Goal: Transaction & Acquisition: Purchase product/service

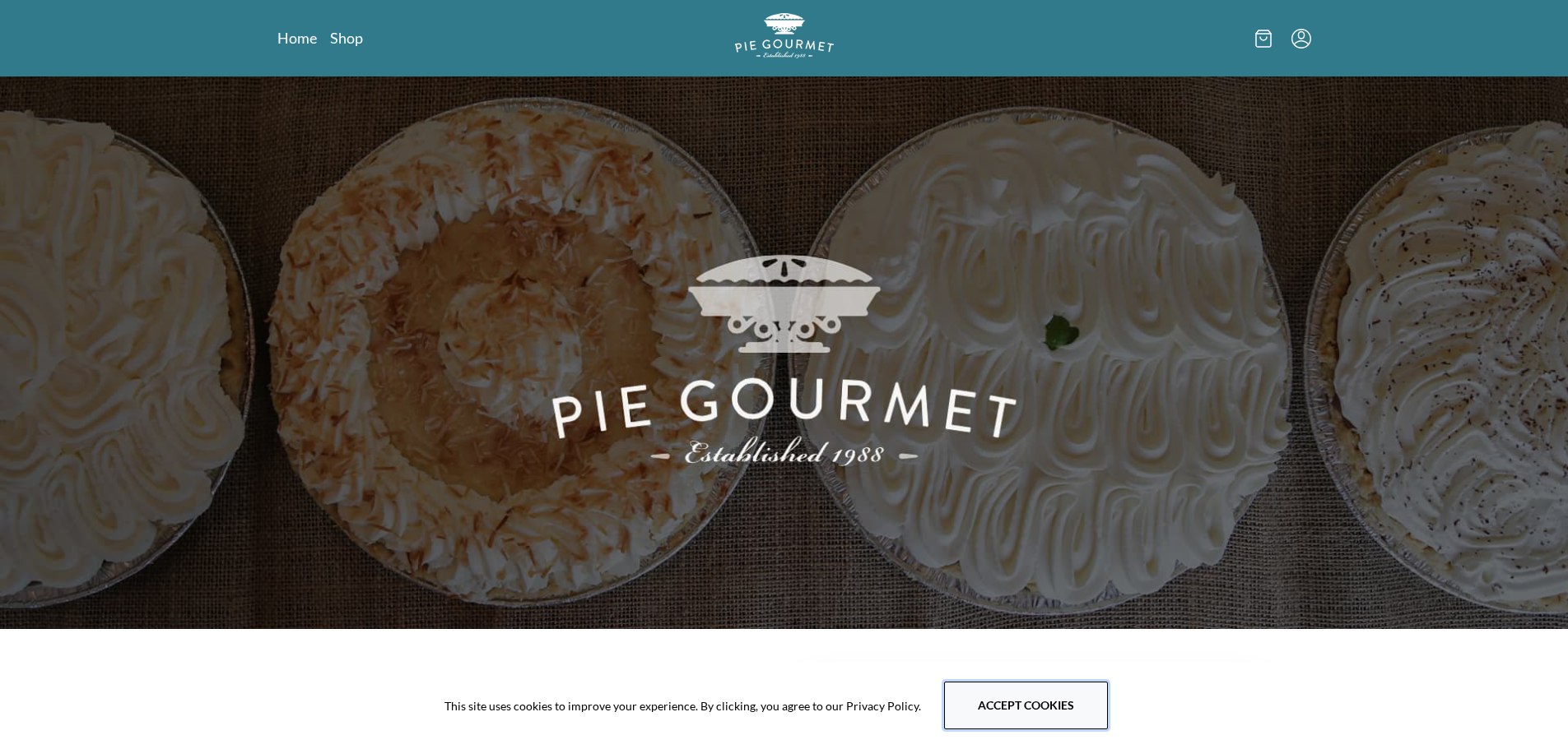
click at [1004, 717] on button "Accept cookies" at bounding box center [1025, 706] width 164 height 48
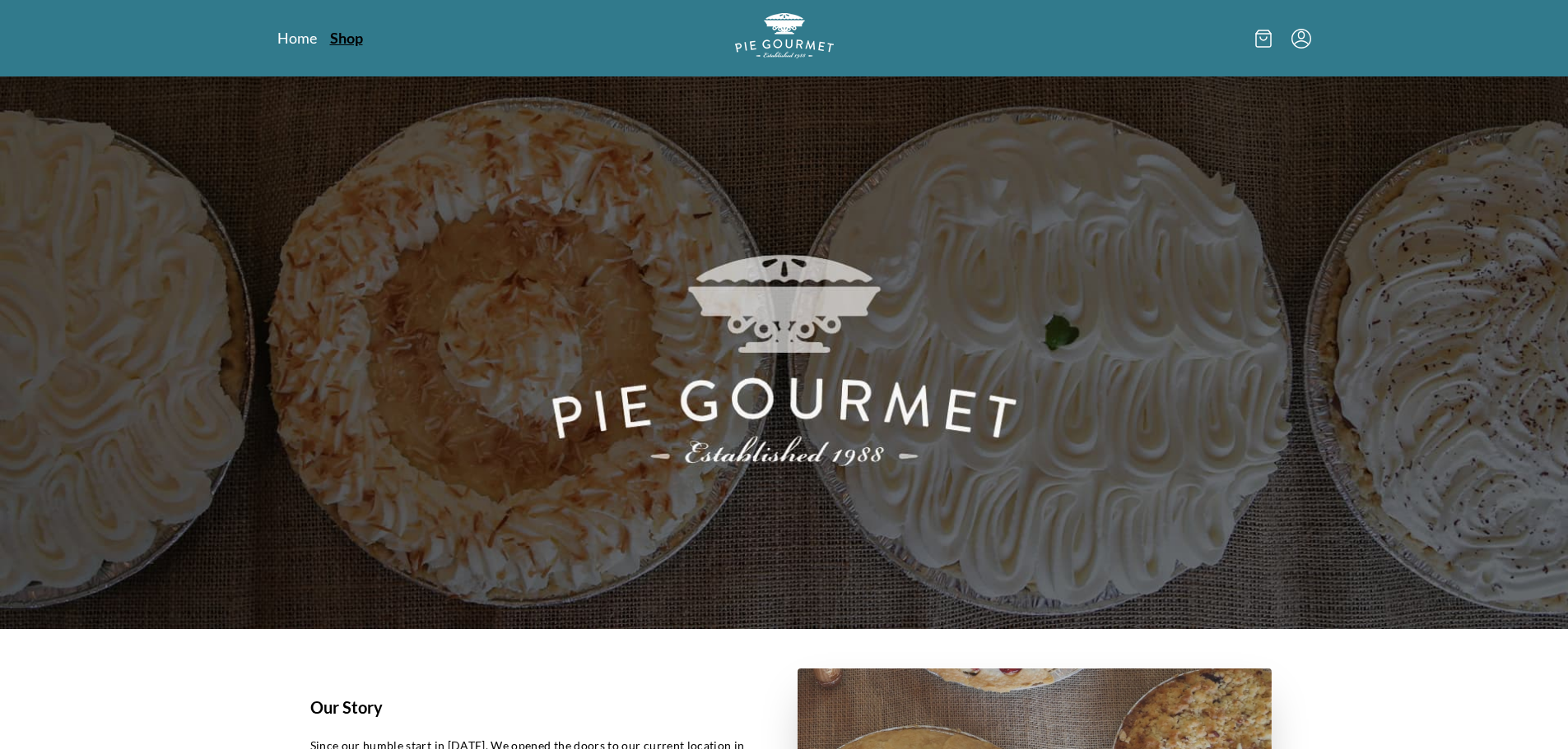
click at [344, 37] on link "Shop" at bounding box center [346, 37] width 33 height 20
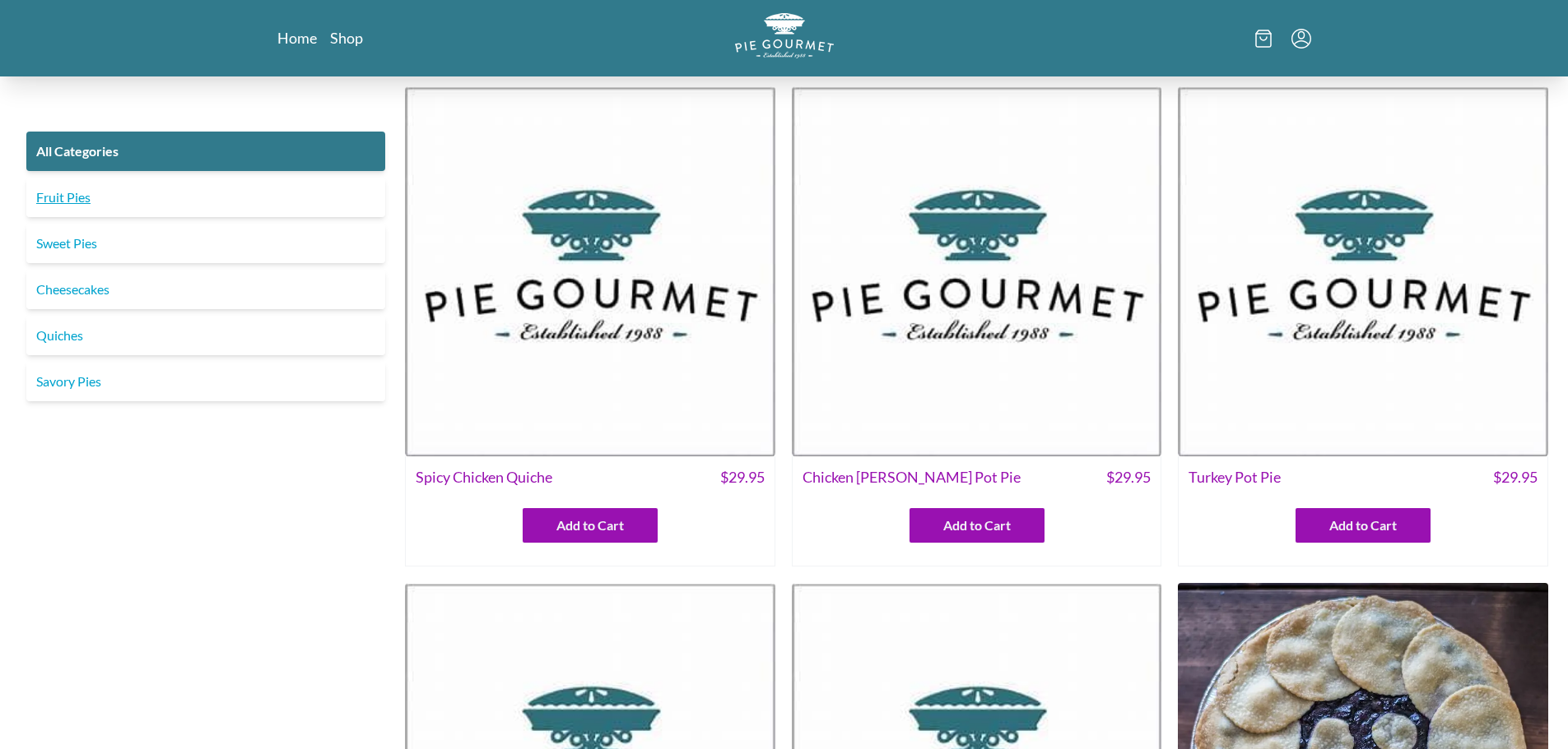
click at [238, 185] on link "Fruit Pies" at bounding box center [205, 197] width 359 height 39
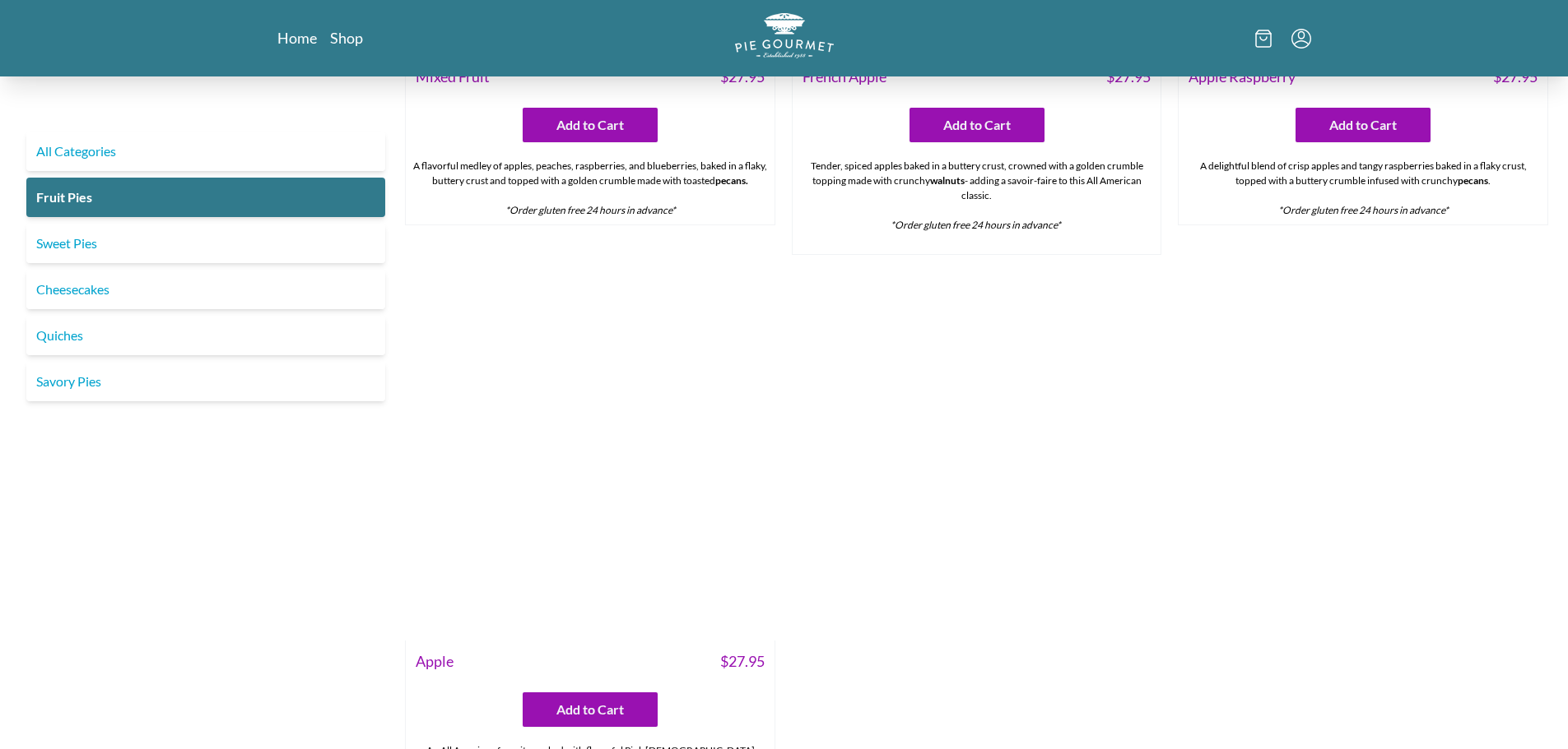
scroll to position [1728, 0]
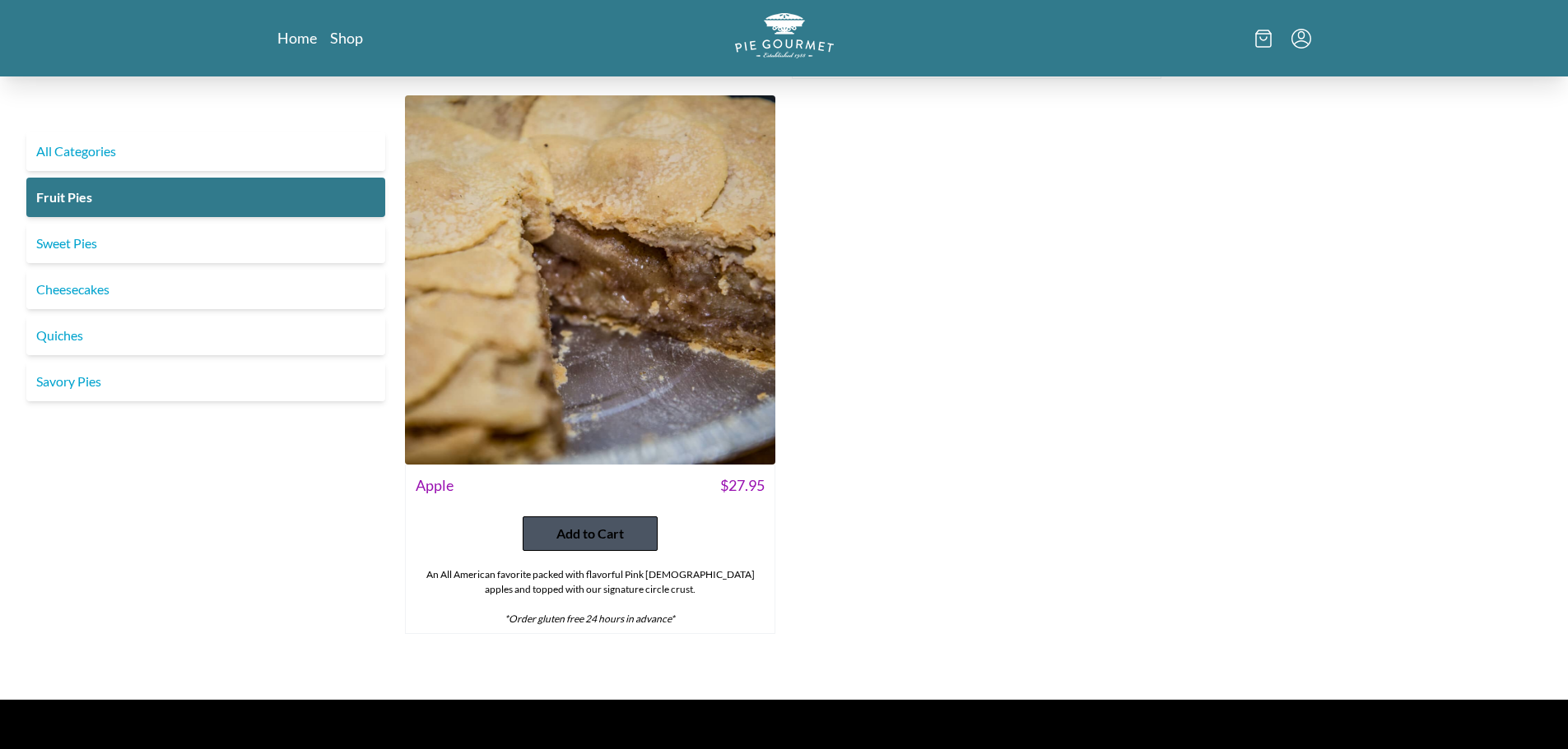
click at [603, 521] on button "Add to Cart" at bounding box center [590, 534] width 135 height 35
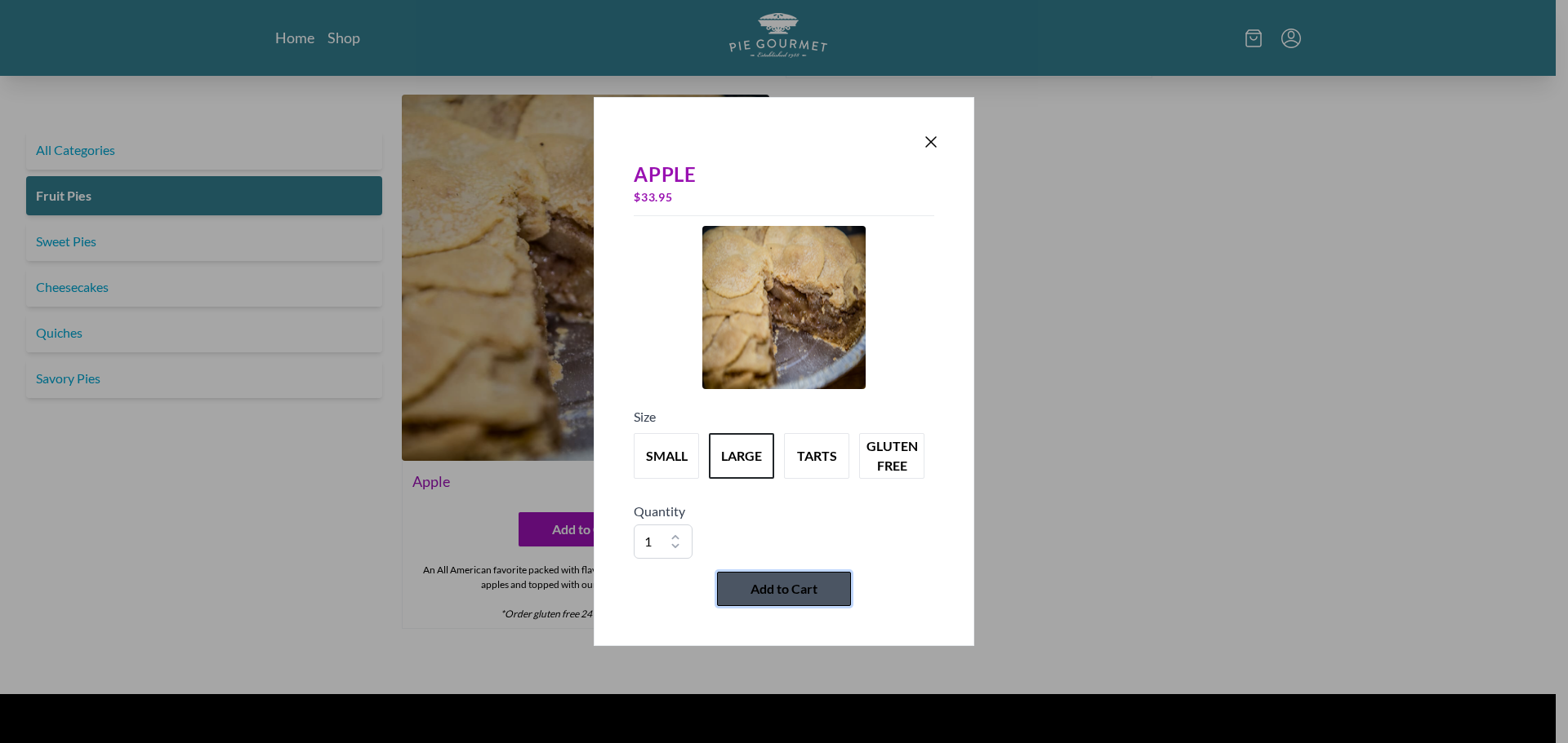
click at [821, 589] on button "Add to Cart" at bounding box center [784, 589] width 134 height 34
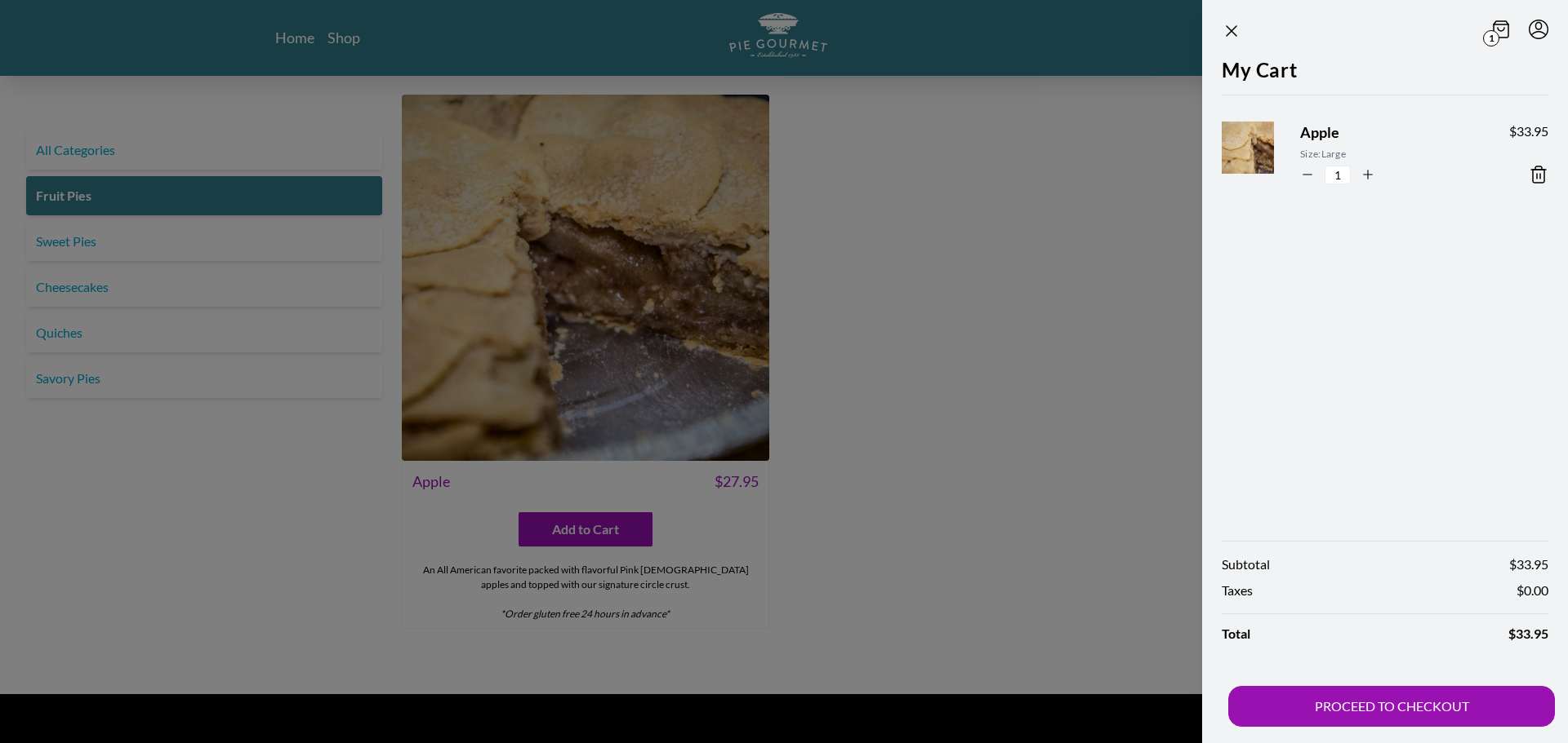
click at [1136, 265] on div at bounding box center [784, 371] width 1568 height 743
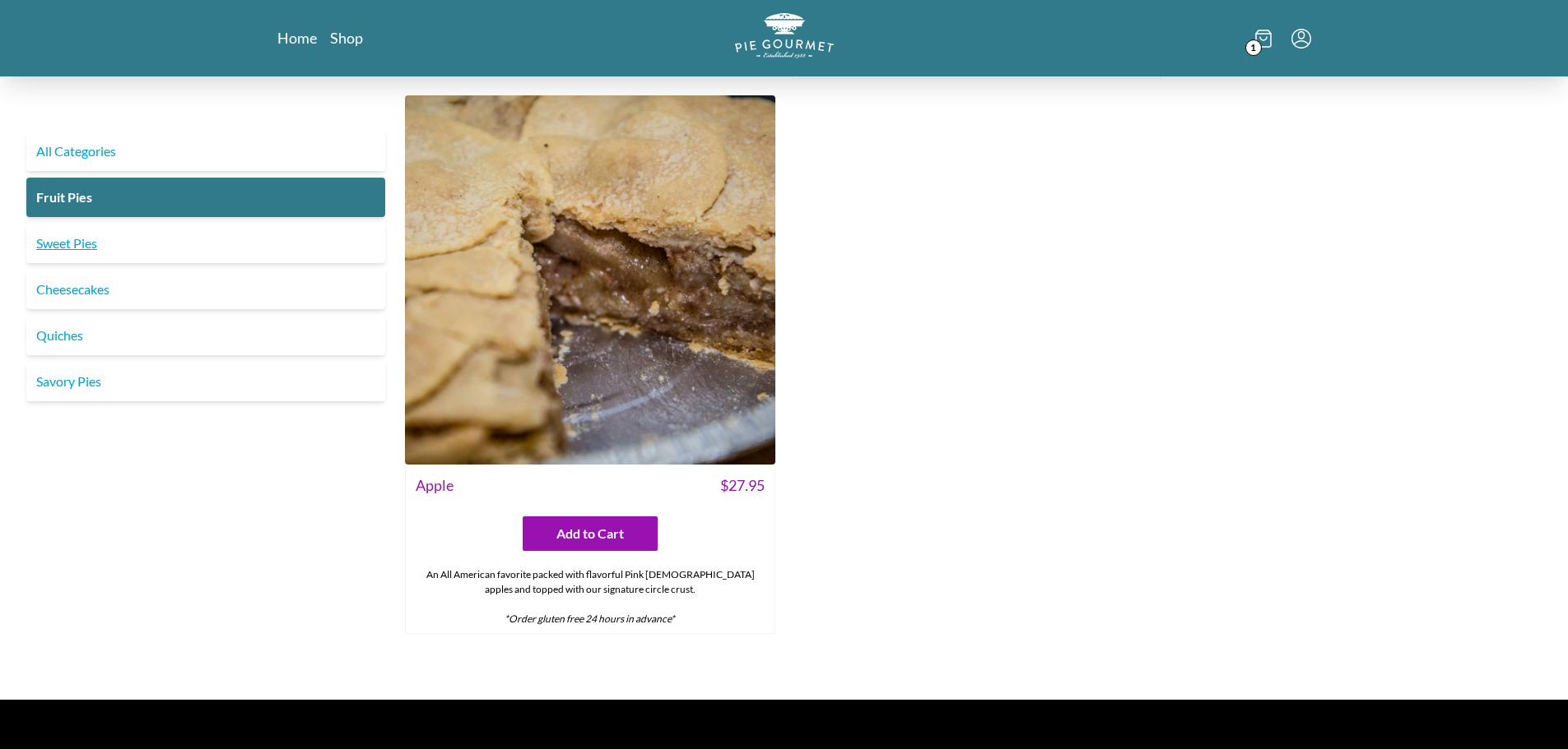
click at [103, 235] on link "Sweet Pies" at bounding box center [205, 243] width 359 height 39
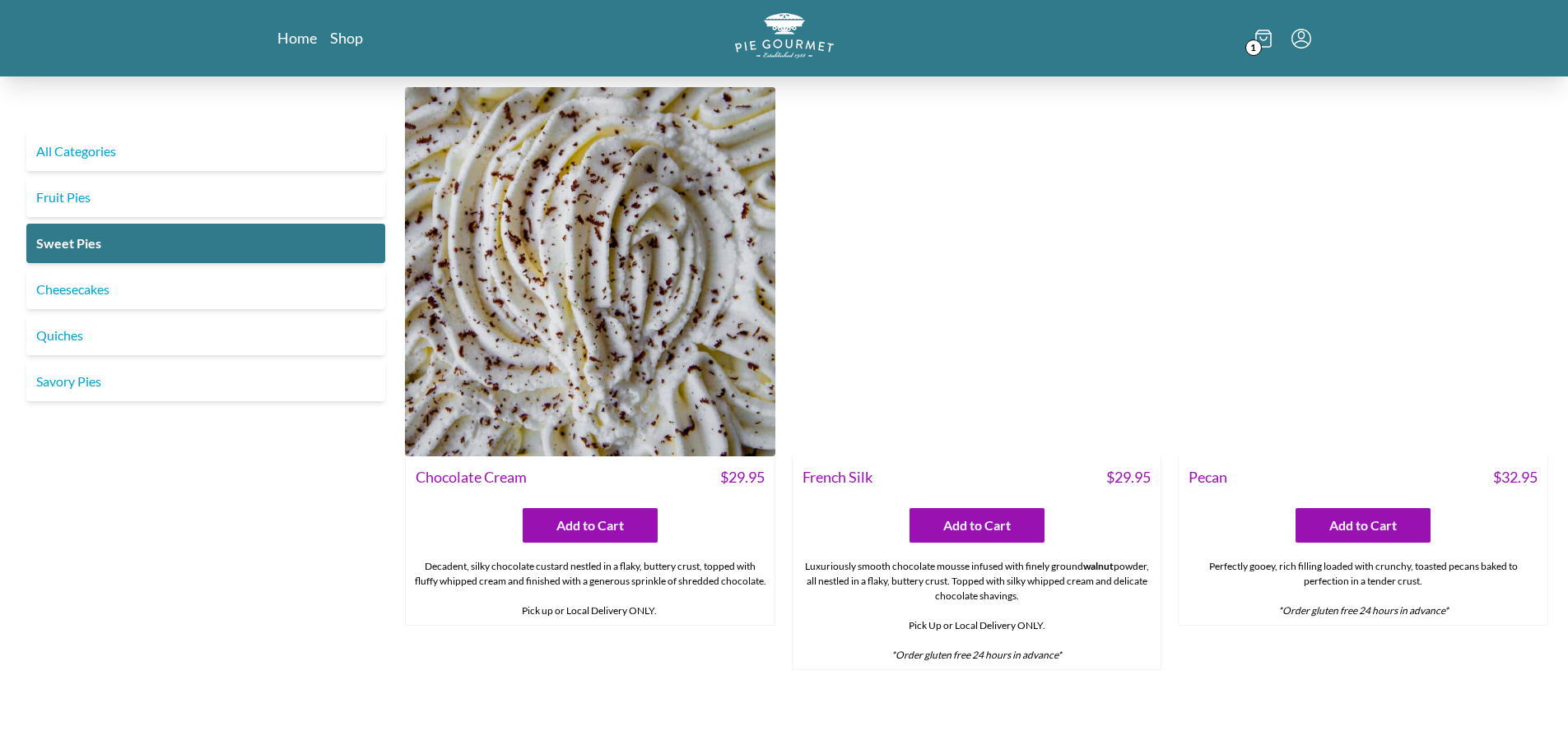
scroll to position [566, 0]
